Goal: Information Seeking & Learning: Compare options

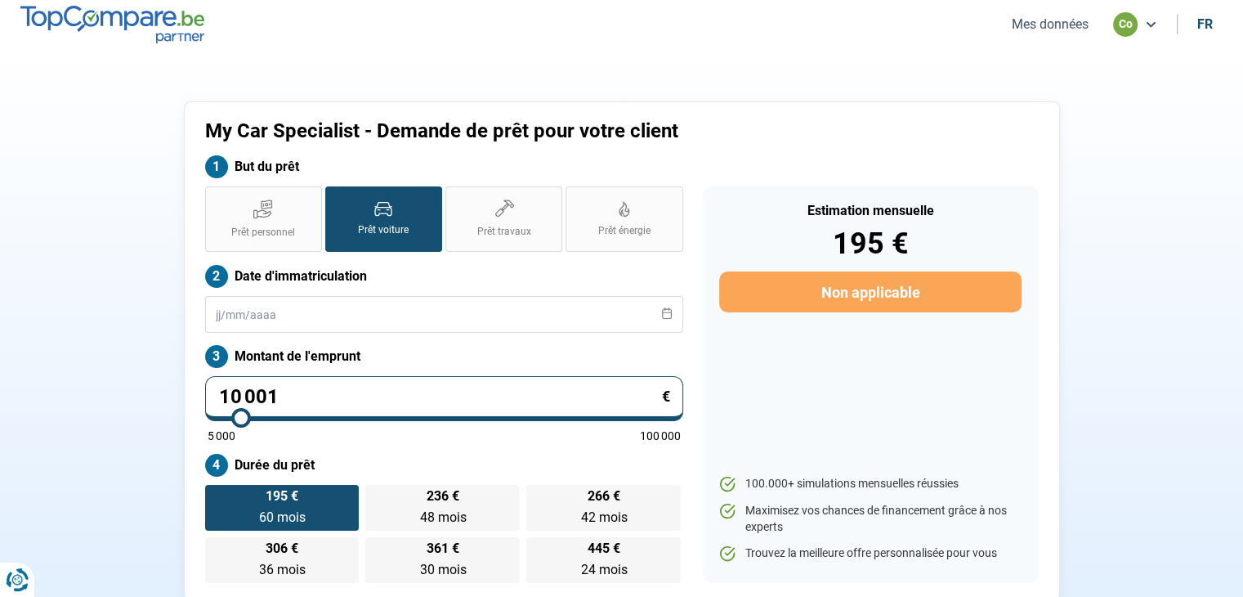
click at [1066, 20] on button "Mes données" at bounding box center [1050, 24] width 87 height 17
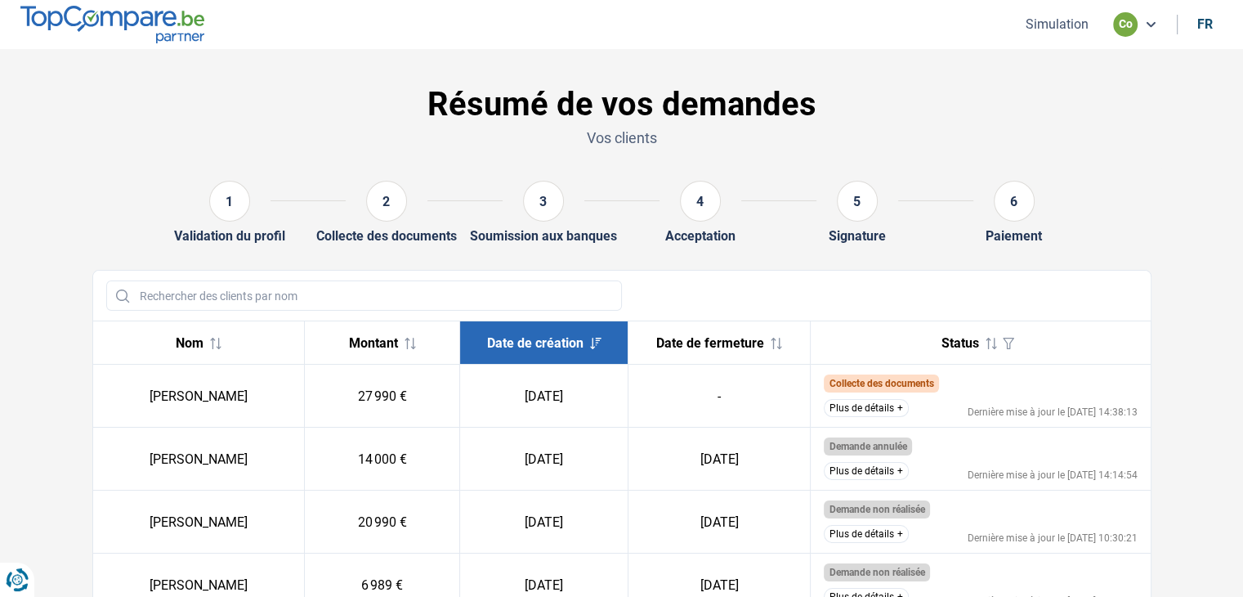
click at [881, 399] on button "Plus de détails" at bounding box center [866, 408] width 85 height 18
